Goal: Task Accomplishment & Management: Complete application form

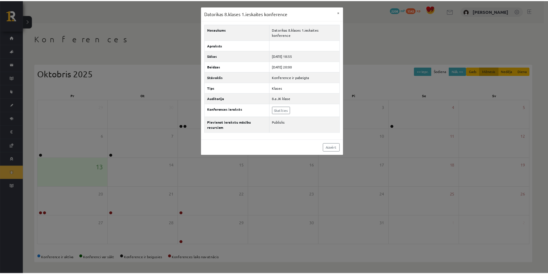
scroll to position [1, 0]
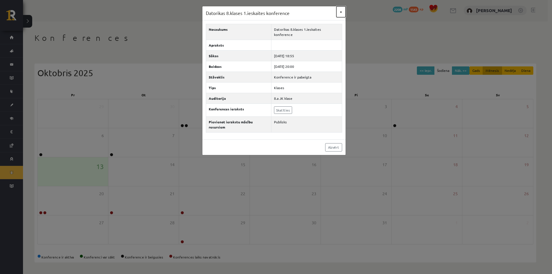
click at [340, 12] on button "×" at bounding box center [341, 11] width 9 height 11
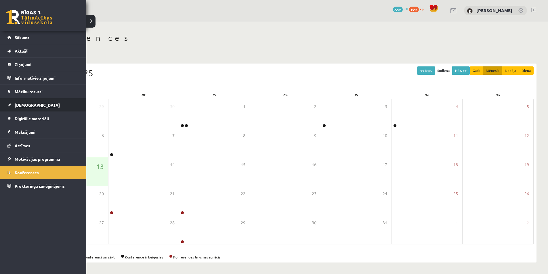
click at [19, 104] on span "[DEMOGRAPHIC_DATA]" at bounding box center [37, 104] width 45 height 5
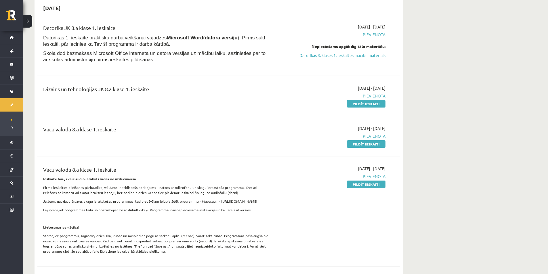
scroll to position [30, 0]
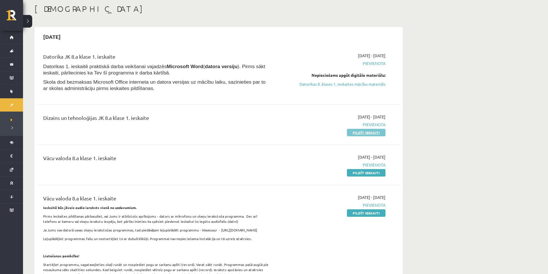
click at [350, 132] on link "Pildīt ieskaiti" at bounding box center [366, 132] width 39 height 7
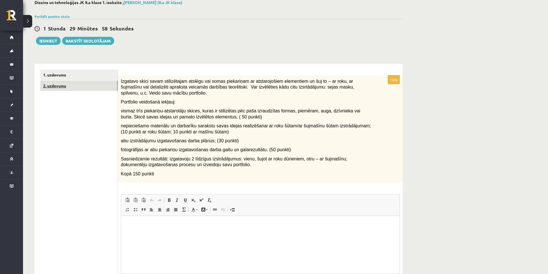
click at [86, 88] on link "2. uzdevums" at bounding box center [78, 86] width 77 height 11
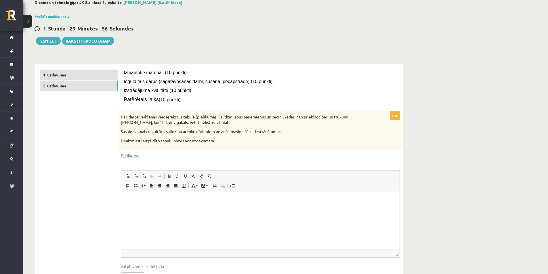
click at [87, 103] on ul "1. uzdevums 2. uzdevums" at bounding box center [79, 180] width 78 height 220
click at [96, 77] on link "1. uzdevums" at bounding box center [78, 75] width 77 height 11
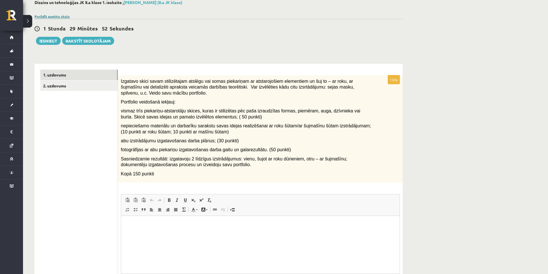
click at [59, 16] on link "Parādīt punktu skalu" at bounding box center [52, 16] width 35 height 5
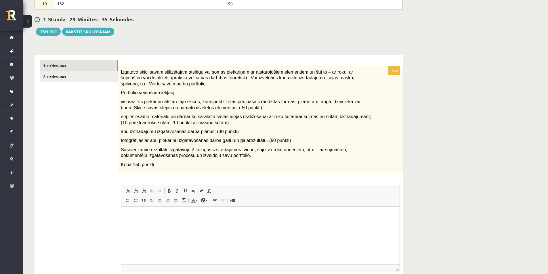
scroll to position [206, 0]
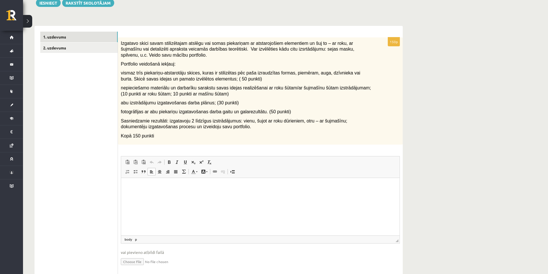
click at [150, 195] on html at bounding box center [260, 187] width 279 height 18
drag, startPoint x: 146, startPoint y: 204, endPoint x: 145, endPoint y: 209, distance: 4.9
click at [145, 195] on html at bounding box center [260, 187] width 279 height 18
click at [130, 261] on input "file" at bounding box center [260, 262] width 279 height 12
type input "**********"
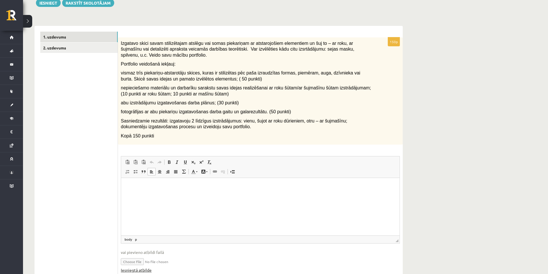
click at [137, 270] on link "Iesniegtā atbilde" at bounding box center [136, 270] width 31 height 6
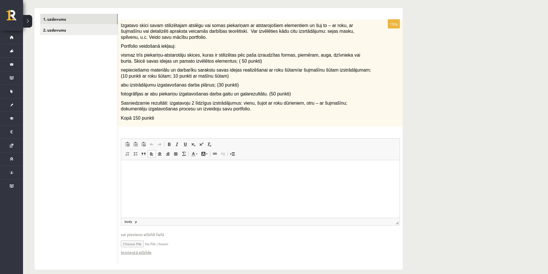
scroll to position [232, 0]
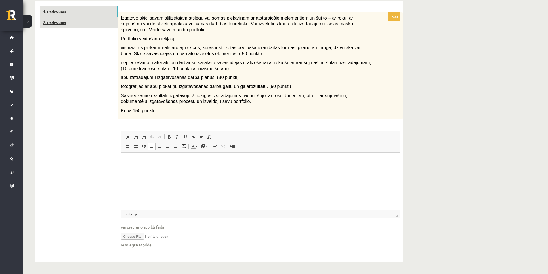
click at [86, 24] on link "2. uzdevums" at bounding box center [78, 22] width 77 height 11
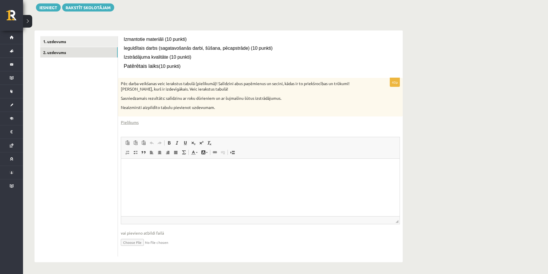
scroll to position [0, 0]
click at [128, 123] on link "Pielikums" at bounding box center [130, 122] width 18 height 6
click at [66, 191] on ul "1. uzdevums 2. uzdevums" at bounding box center [79, 146] width 78 height 220
click at [60, 43] on link "1. uzdevums" at bounding box center [78, 41] width 77 height 11
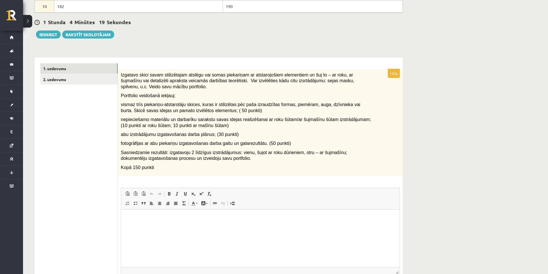
scroll to position [203, 0]
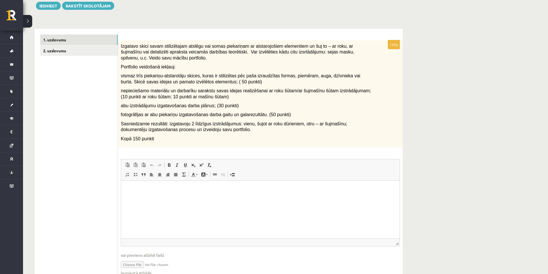
click at [139, 266] on input "file" at bounding box center [260, 264] width 279 height 12
type input "**********"
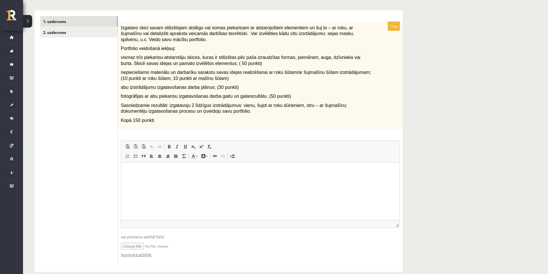
scroll to position [232, 0]
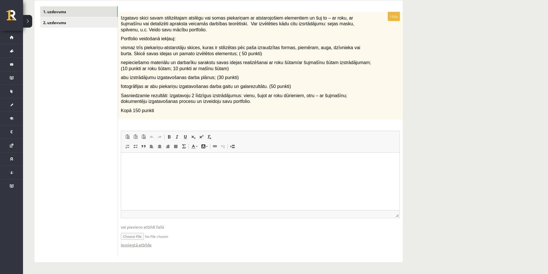
click at [378, 170] on html at bounding box center [260, 162] width 279 height 18
click at [140, 244] on link "Iesniegtā atbilde" at bounding box center [136, 245] width 31 height 6
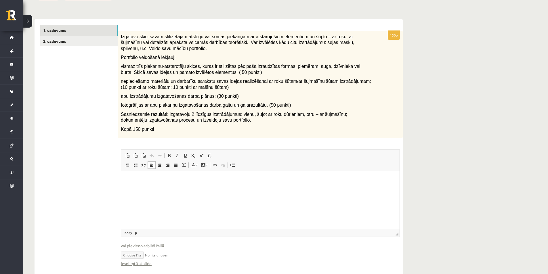
scroll to position [203, 0]
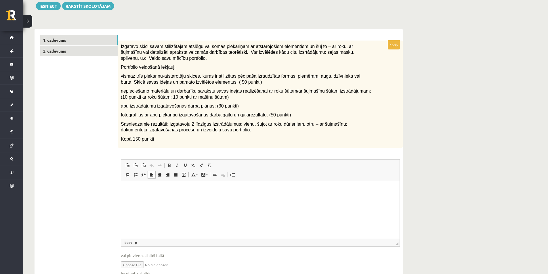
click at [85, 54] on link "2. uzdevums" at bounding box center [78, 51] width 77 height 11
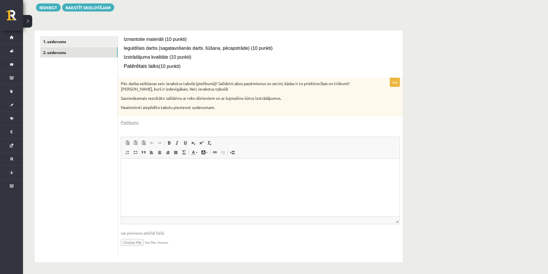
scroll to position [0, 0]
click at [137, 243] on input "file" at bounding box center [260, 242] width 279 height 12
click at [133, 242] on input "file" at bounding box center [260, 242] width 279 height 12
type input "**********"
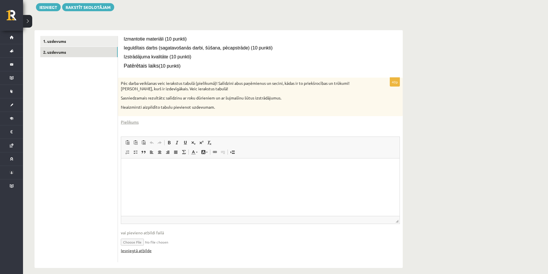
click at [142, 251] on link "Iesniegtā atbilde" at bounding box center [136, 251] width 31 height 6
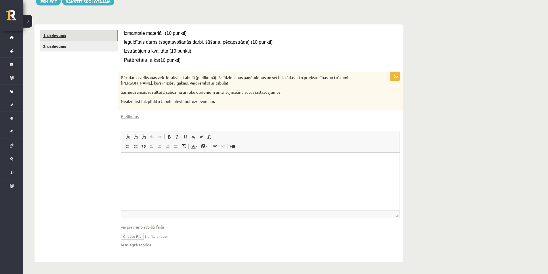
click at [88, 33] on link "1. uzdevums" at bounding box center [78, 35] width 77 height 11
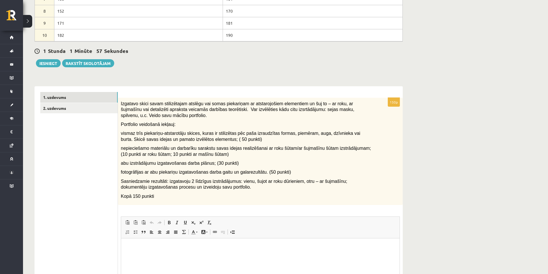
scroll to position [0, 0]
click at [58, 64] on button "Iesniegt" at bounding box center [48, 63] width 25 height 8
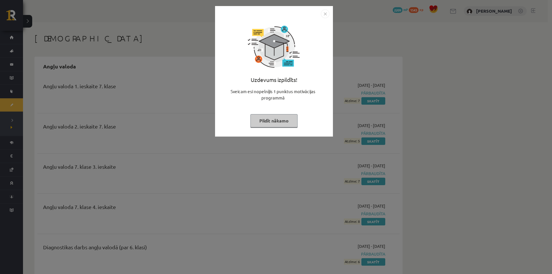
click at [267, 123] on button "Pildīt nākamo" at bounding box center [274, 120] width 47 height 13
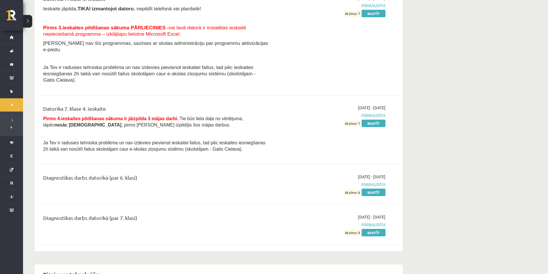
scroll to position [921, 0]
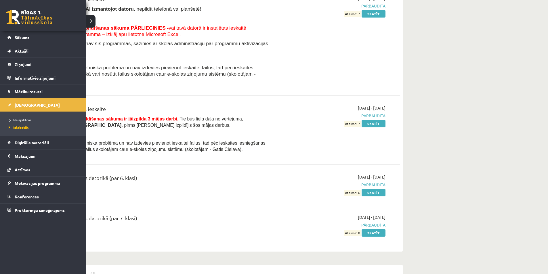
click at [18, 104] on span "[DEMOGRAPHIC_DATA]" at bounding box center [37, 104] width 45 height 5
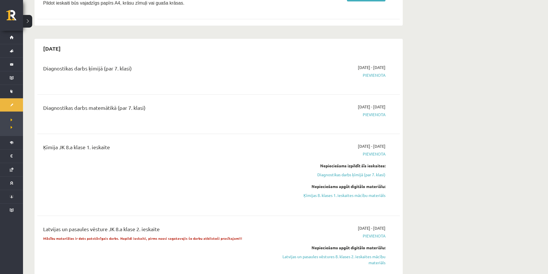
scroll to position [345, 0]
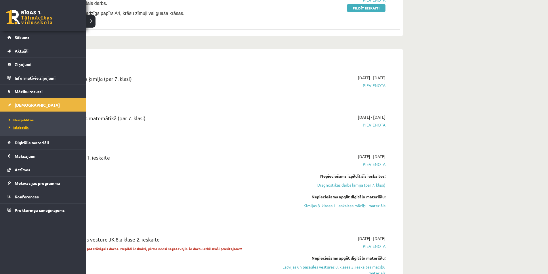
click at [20, 127] on span "Izlabotās" at bounding box center [18, 127] width 22 height 5
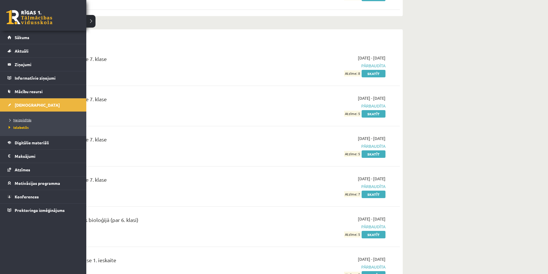
click at [19, 119] on span "Neizpildītās" at bounding box center [19, 120] width 24 height 5
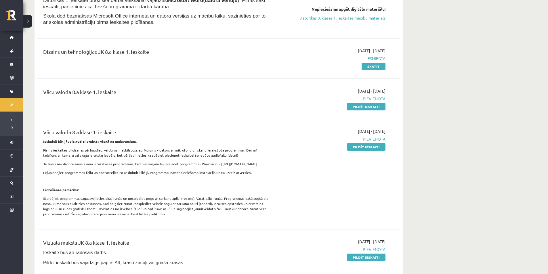
scroll to position [115, 0]
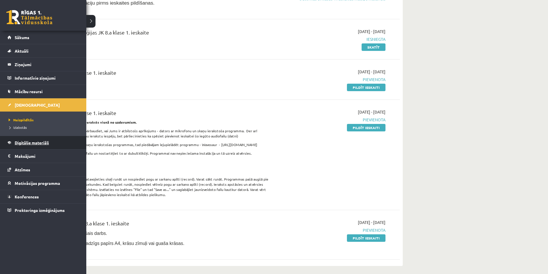
click at [22, 140] on span "Digitālie materiāli" at bounding box center [32, 142] width 34 height 5
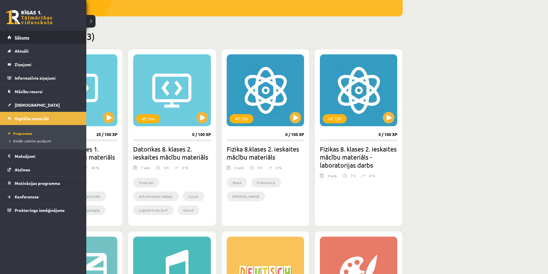
click at [9, 37] on link "Sākums" at bounding box center [43, 37] width 72 height 13
